Goal: Information Seeking & Learning: Find specific fact

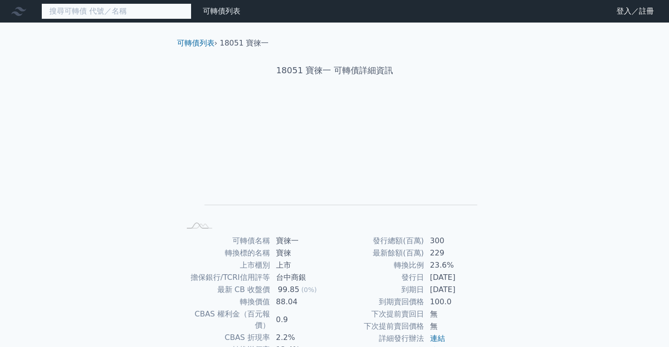
click at [117, 18] on input at bounding box center [116, 11] width 150 height 16
type input "ㄔ"
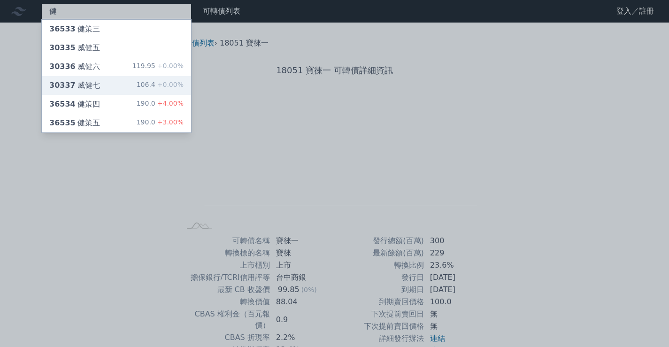
type input "健"
click at [116, 84] on div "健 36533 健策三 30335 威健五 30336 威健六 119.95 +0.00% 30337 威健七 106.4 +0.00% 36534 健策四 …" at bounding box center [334, 223] width 669 height 446
click at [137, 88] on div "30337 威健七 106.4 +0.00%" at bounding box center [116, 85] width 149 height 19
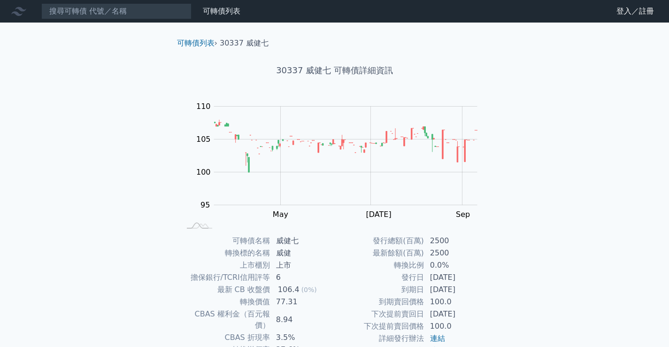
click at [79, 3] on nav "可轉債列表 財務數據 可轉債列表 財務數據 登入／註冊 登入／註冊" at bounding box center [334, 11] width 669 height 23
click at [82, 7] on input at bounding box center [116, 11] width 150 height 16
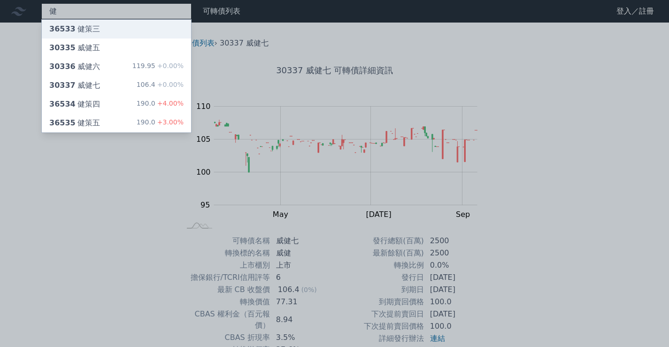
type input "健"
click at [87, 34] on div "36533 健策三" at bounding box center [74, 28] width 51 height 11
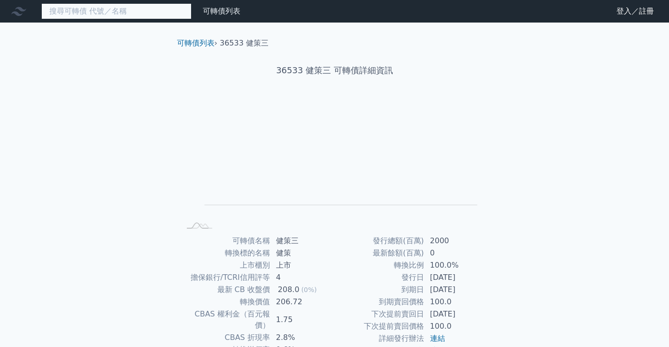
click at [88, 10] on input at bounding box center [116, 11] width 150 height 16
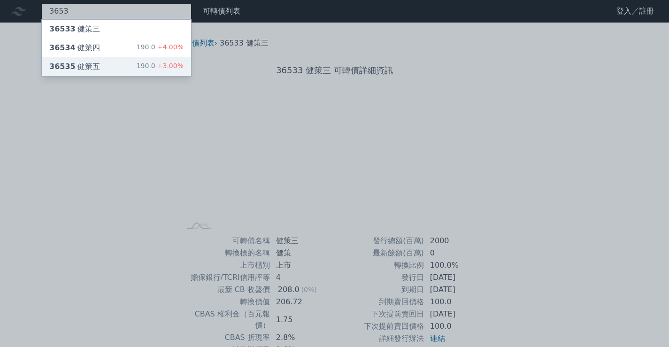
type input "3653"
click at [100, 66] on div "36535 健策五 190.0 +3.00%" at bounding box center [116, 66] width 149 height 19
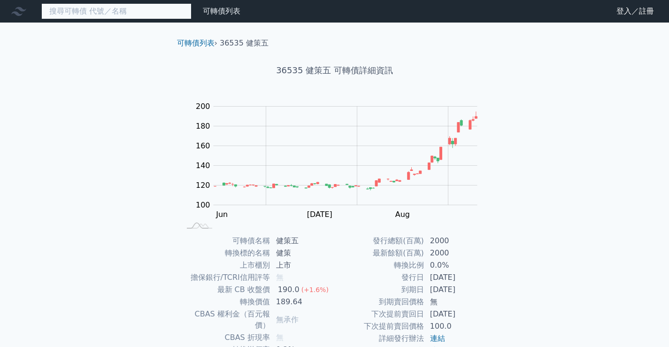
click at [124, 5] on input at bounding box center [116, 11] width 150 height 16
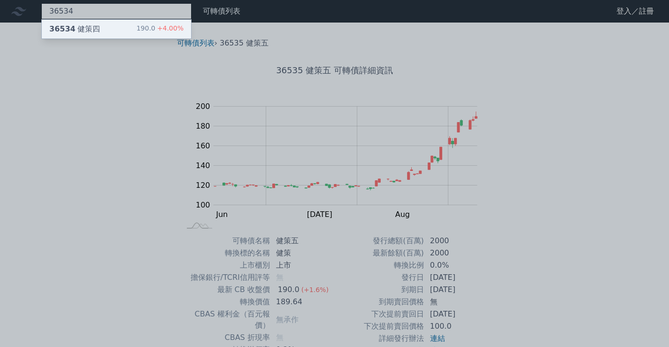
type input "36534"
click at [88, 31] on div "36534 健策四" at bounding box center [74, 28] width 51 height 11
